Goal: Use online tool/utility

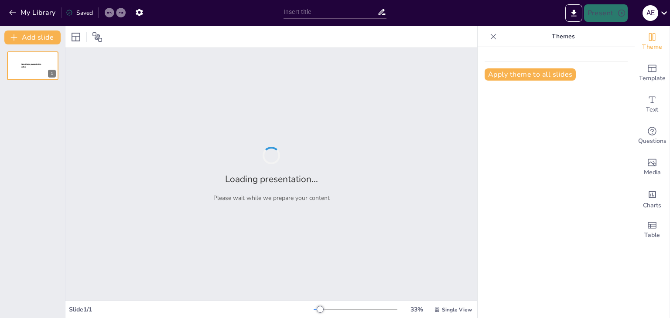
type input "Imported Comunicacion_Eficaz.pptx"
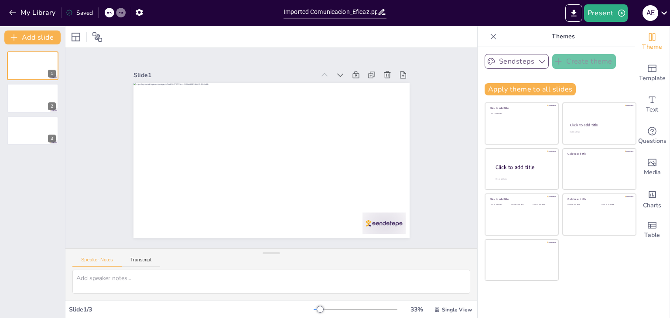
click at [538, 65] on icon "button" at bounding box center [542, 61] width 9 height 9
click at [519, 92] on span "Sendsteps" at bounding box center [523, 91] width 39 height 8
click at [172, 281] on textarea at bounding box center [271, 282] width 398 height 24
type textarea "DALE COLORES A LAS DIAPOSITIVAS"
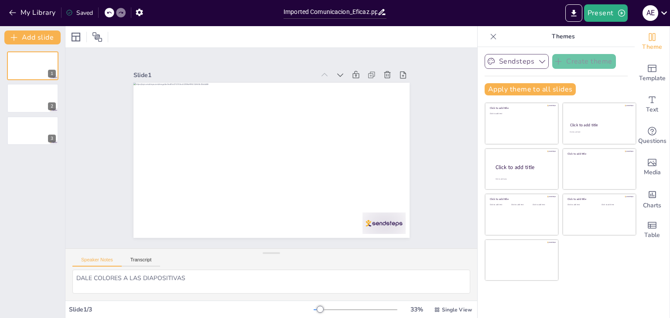
click at [73, 11] on div "Saved" at bounding box center [79, 13] width 27 height 8
click at [646, 75] on span "Template" at bounding box center [652, 79] width 27 height 10
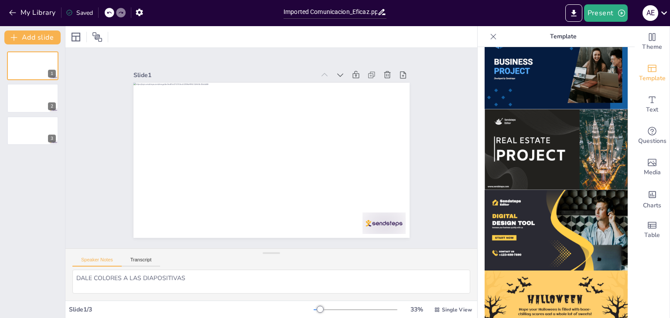
scroll to position [661, 0]
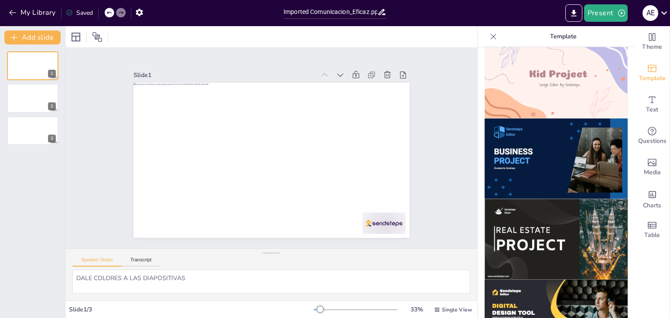
click at [563, 215] on img at bounding box center [556, 239] width 143 height 81
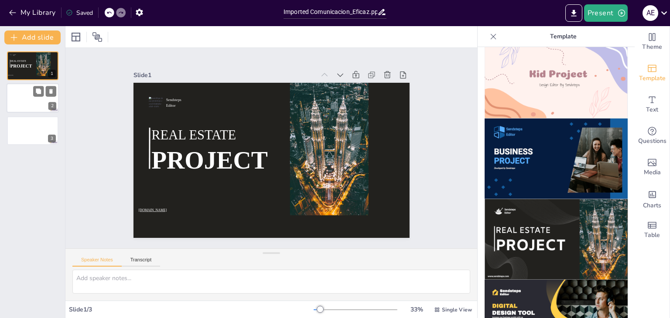
click at [45, 97] on div at bounding box center [33, 99] width 52 height 30
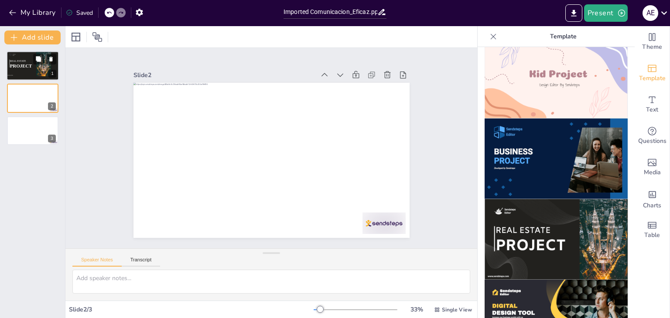
click at [22, 65] on span "PROJECT" at bounding box center [21, 65] width 22 height 5
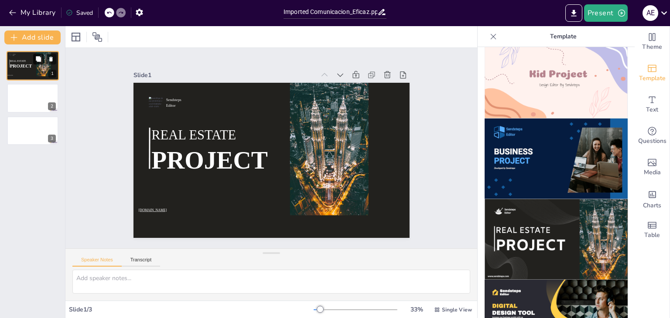
click at [40, 58] on icon at bounding box center [38, 58] width 5 height 5
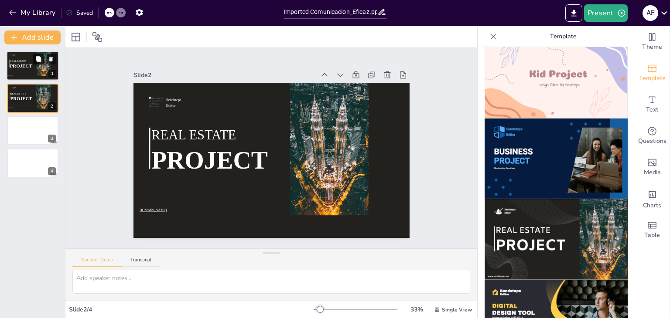
click at [40, 58] on icon at bounding box center [38, 58] width 5 height 5
